Goal: Check status: Check status

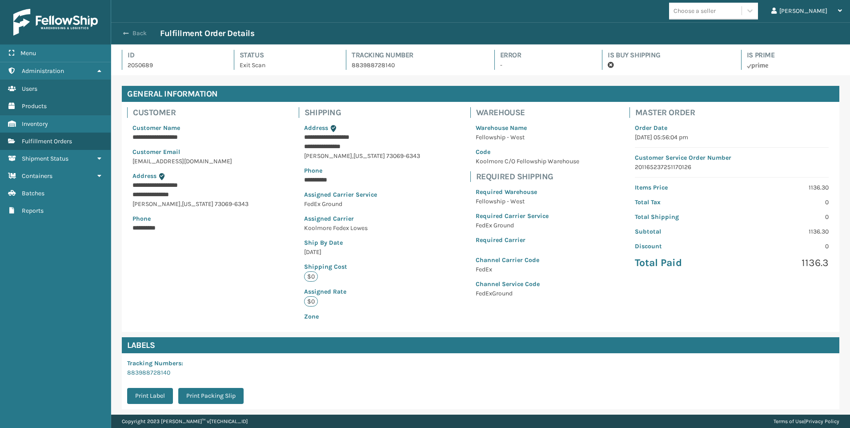
click at [136, 32] on button "Back" at bounding box center [139, 33] width 41 height 8
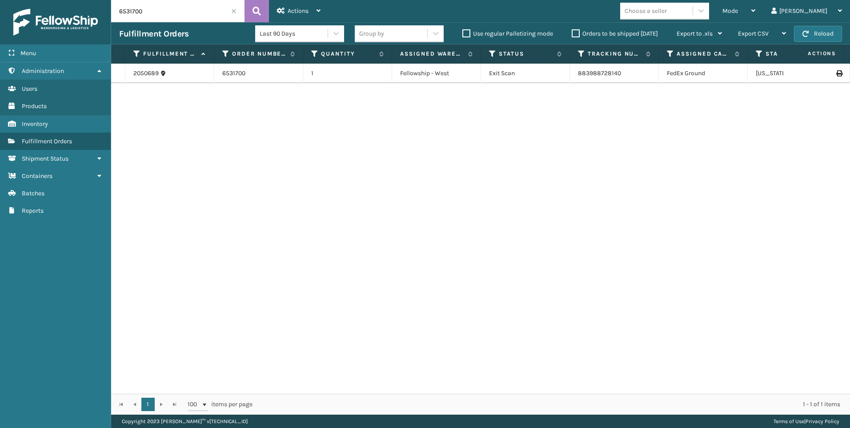
click at [229, 13] on input "6531700" at bounding box center [177, 11] width 133 height 22
click at [233, 11] on span at bounding box center [233, 10] width 5 height 5
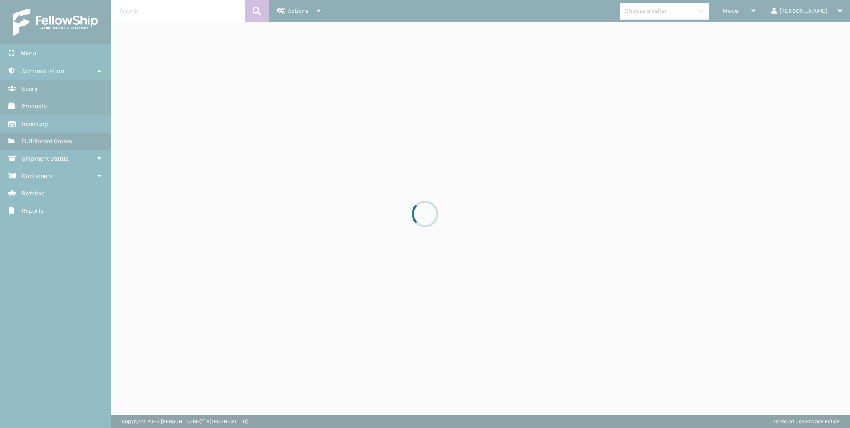
click at [397, 44] on div at bounding box center [425, 214] width 850 height 428
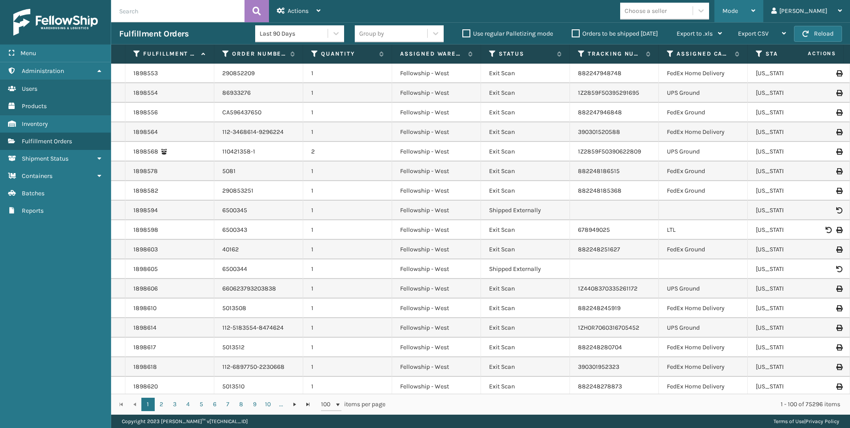
click at [738, 8] on span "Mode" at bounding box center [731, 11] width 16 height 8
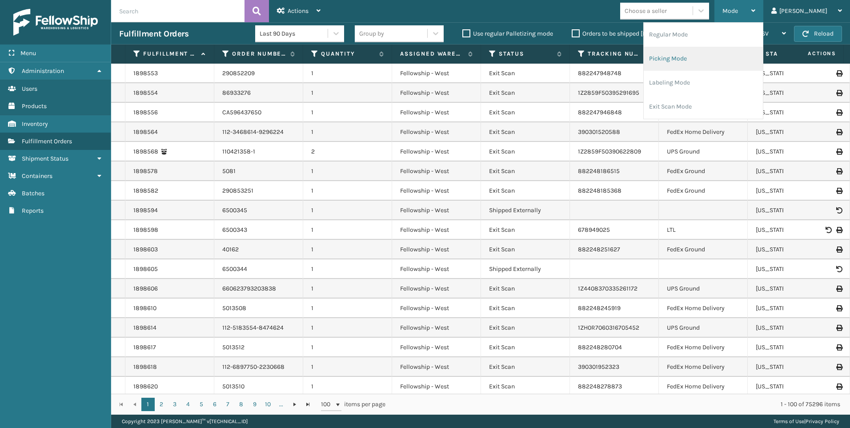
click at [740, 52] on li "Picking Mode" at bounding box center [703, 59] width 119 height 24
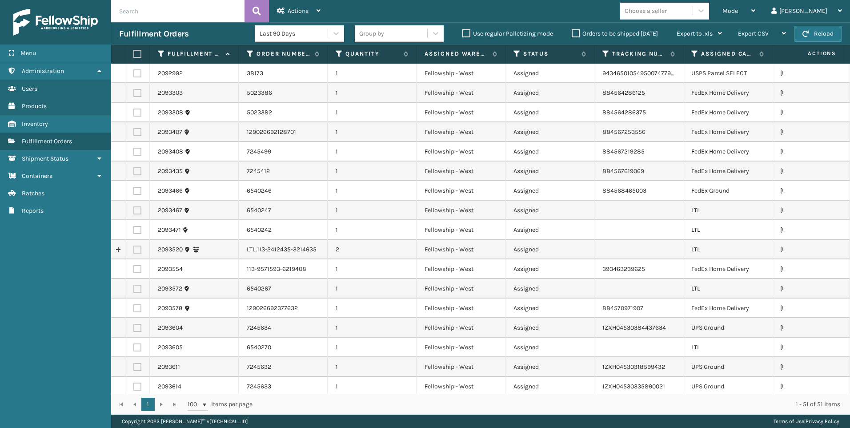
click at [693, 17] on div "Choose a seller" at bounding box center [656, 11] width 72 height 15
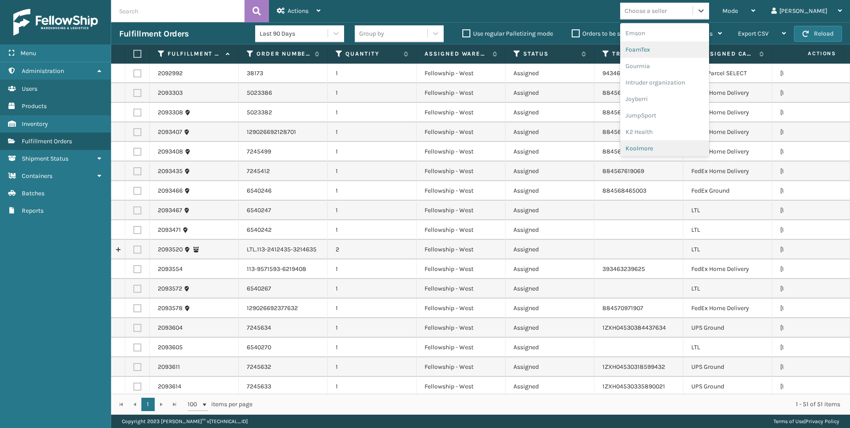
scroll to position [222, 0]
click at [703, 121] on div "Koolmore" at bounding box center [664, 123] width 89 height 16
